Goal: Task Accomplishment & Management: Use online tool/utility

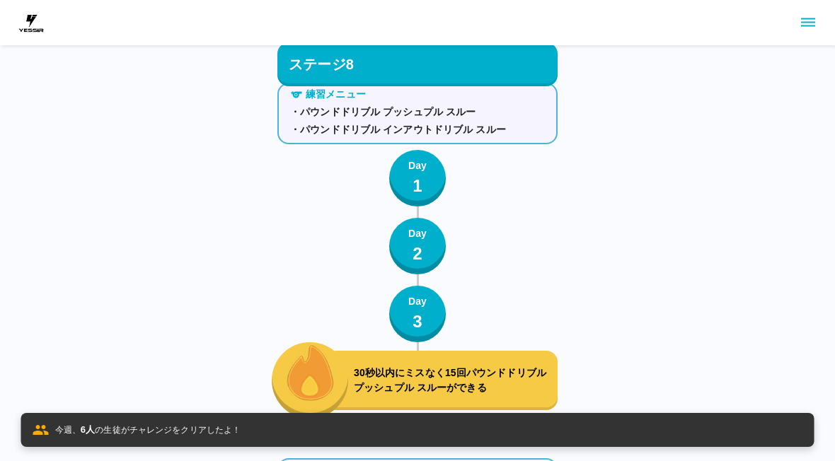
scroll to position [9002, 0]
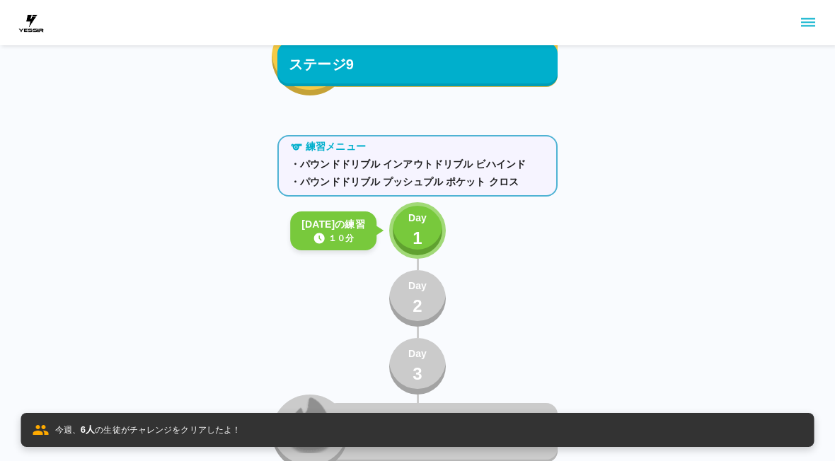
click at [413, 238] on p "1" at bounding box center [418, 238] width 10 height 25
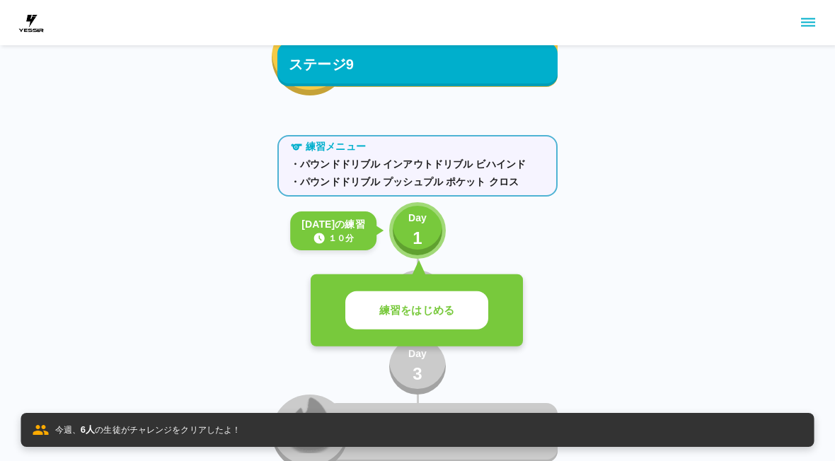
click at [433, 300] on button "練習をはじめる" at bounding box center [416, 311] width 143 height 39
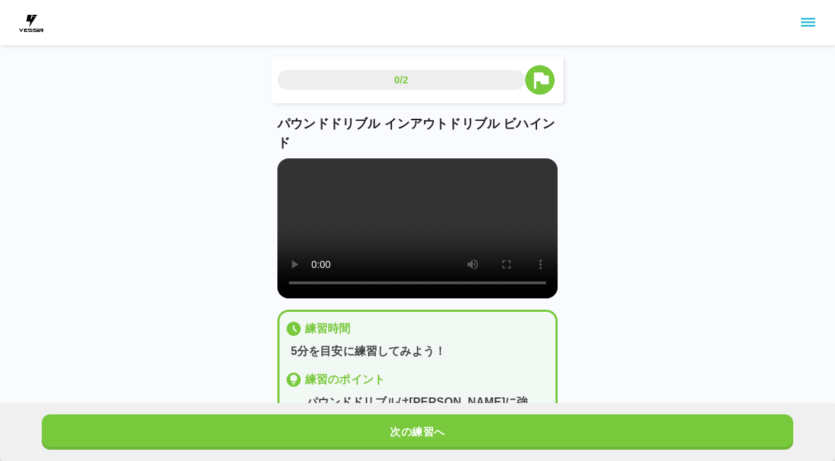
click at [415, 239] on video at bounding box center [417, 229] width 280 height 140
click at [467, 239] on video at bounding box center [417, 229] width 280 height 140
click at [470, 236] on video at bounding box center [417, 229] width 280 height 140
click at [480, 240] on video at bounding box center [417, 229] width 280 height 140
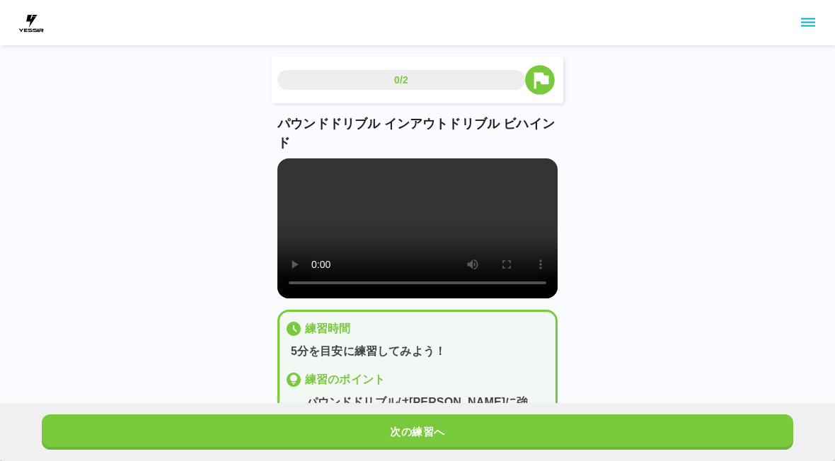
click at [474, 239] on video at bounding box center [417, 229] width 280 height 140
click at [476, 245] on video at bounding box center [417, 229] width 280 height 140
click at [479, 241] on video at bounding box center [417, 229] width 280 height 140
click at [532, 253] on video at bounding box center [417, 229] width 280 height 140
click at [528, 265] on video at bounding box center [417, 229] width 280 height 140
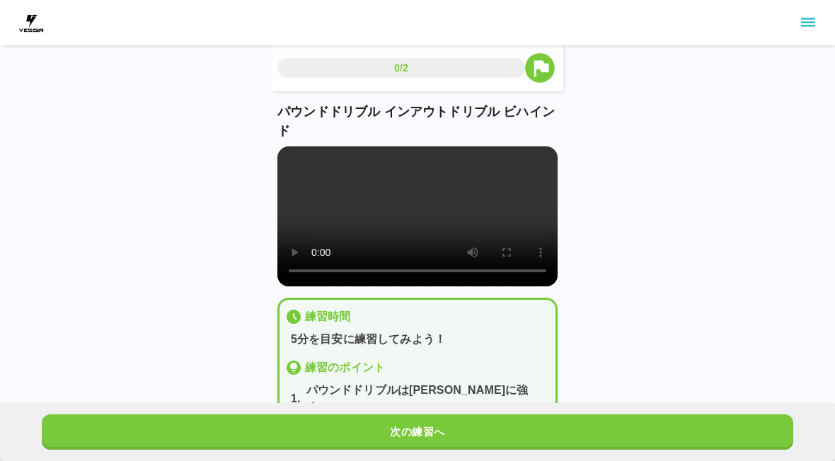
scroll to position [13, 0]
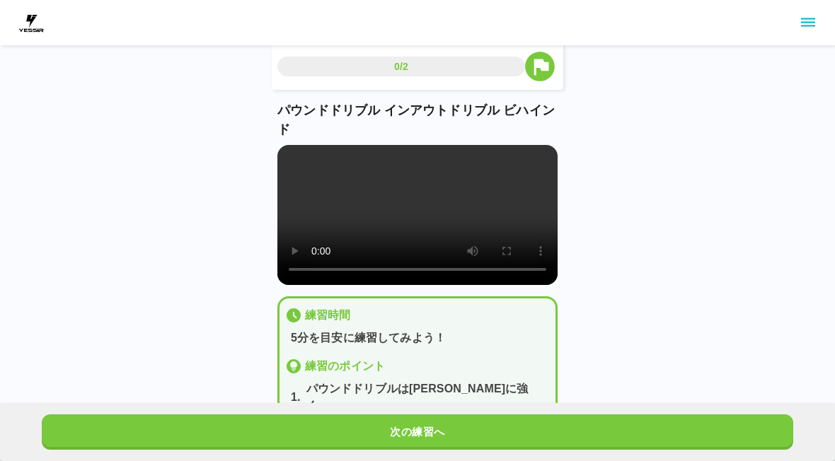
click at [452, 437] on button "次の練習へ" at bounding box center [418, 432] width 752 height 35
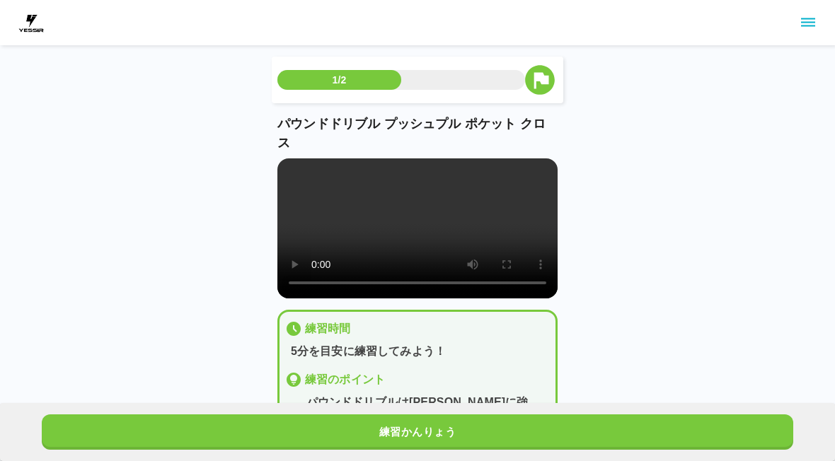
click at [469, 236] on video at bounding box center [417, 229] width 280 height 140
click at [469, 235] on video at bounding box center [417, 229] width 280 height 140
click at [472, 241] on video at bounding box center [417, 229] width 280 height 140
click at [474, 242] on video at bounding box center [417, 229] width 280 height 140
click at [475, 244] on video at bounding box center [417, 229] width 280 height 140
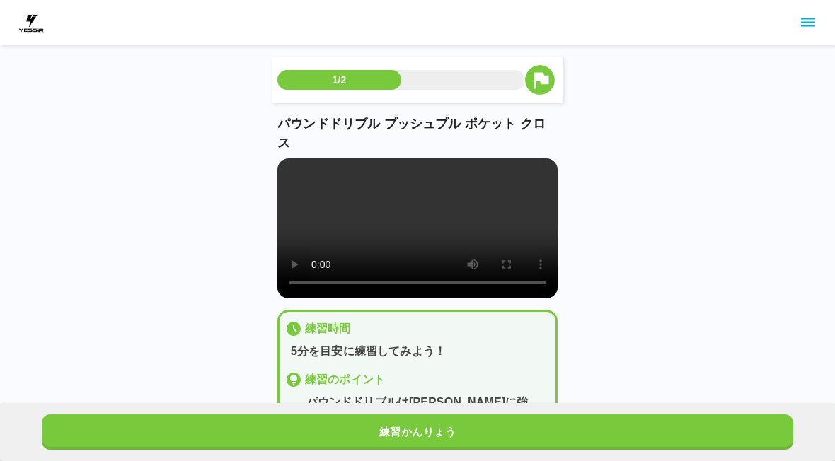
click at [406, 240] on video at bounding box center [417, 229] width 280 height 140
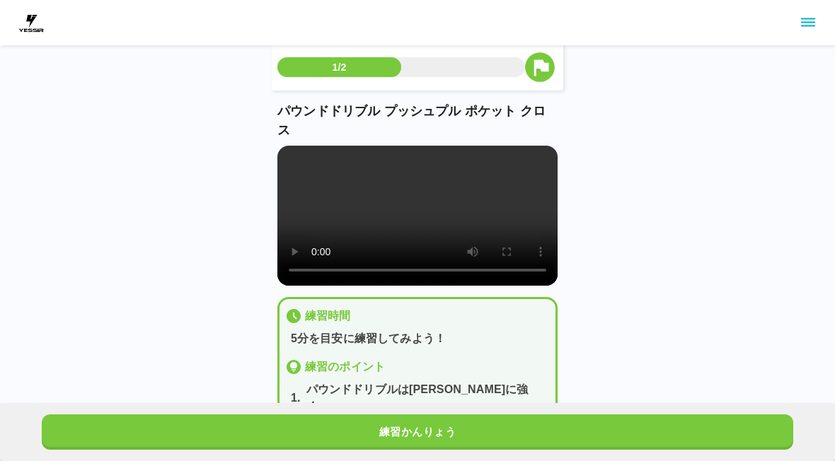
scroll to position [37, 0]
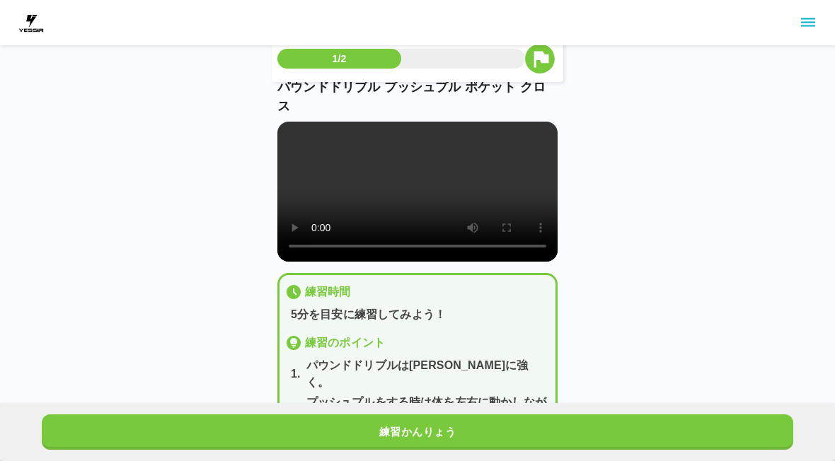
click at [440, 432] on button "練習かんりょう" at bounding box center [418, 432] width 752 height 35
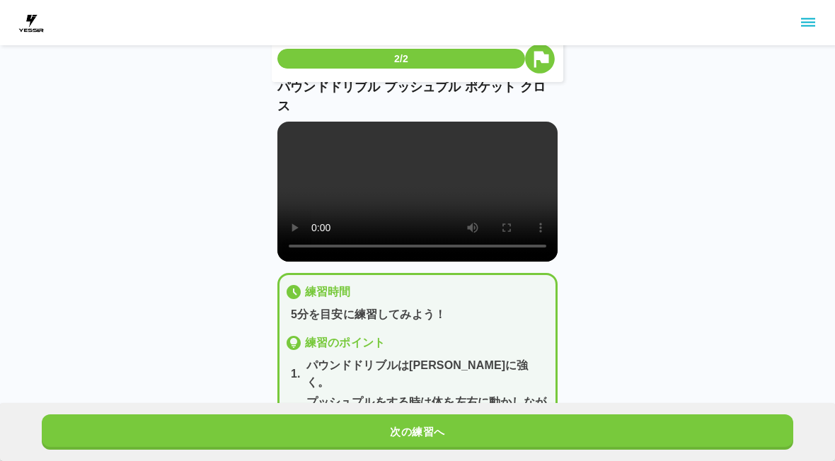
scroll to position [0, 0]
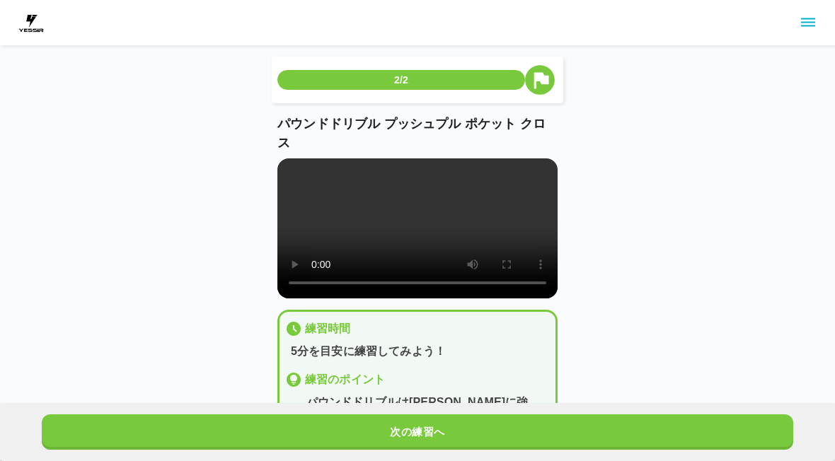
click at [462, 459] on div "次の練習へ" at bounding box center [417, 432] width 835 height 58
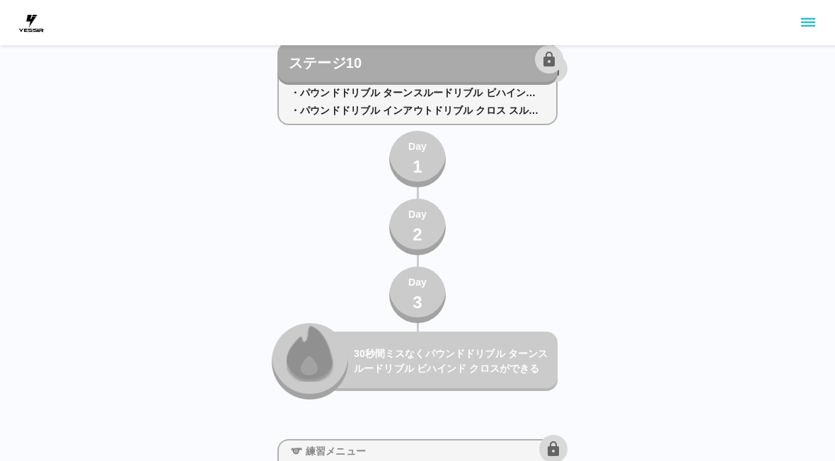
scroll to position [9478, 0]
